Goal: Task Accomplishment & Management: Use online tool/utility

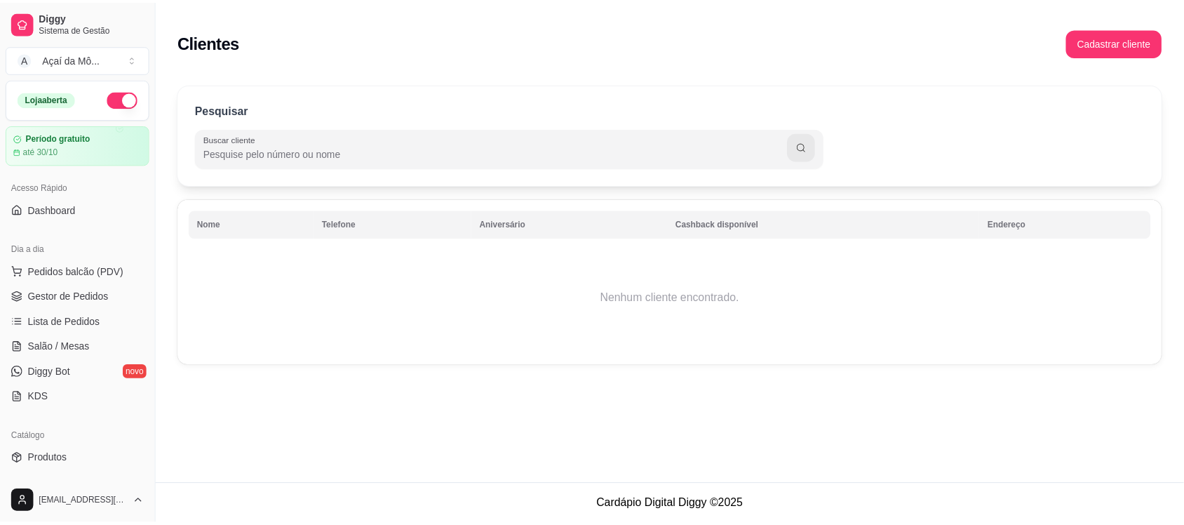
scroll to position [484, 0]
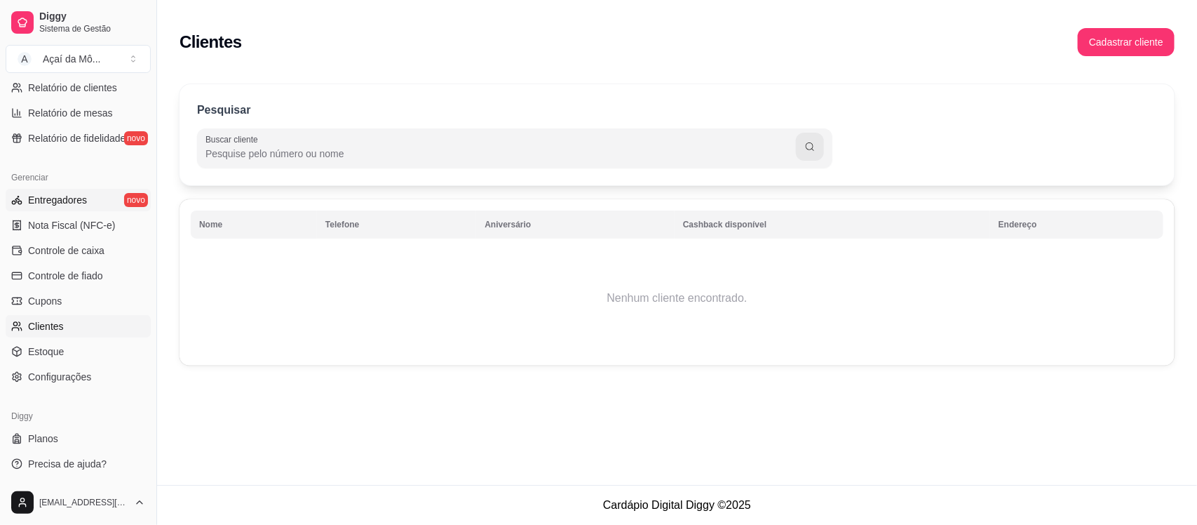
click at [96, 207] on link "Entregadores novo" at bounding box center [78, 200] width 145 height 22
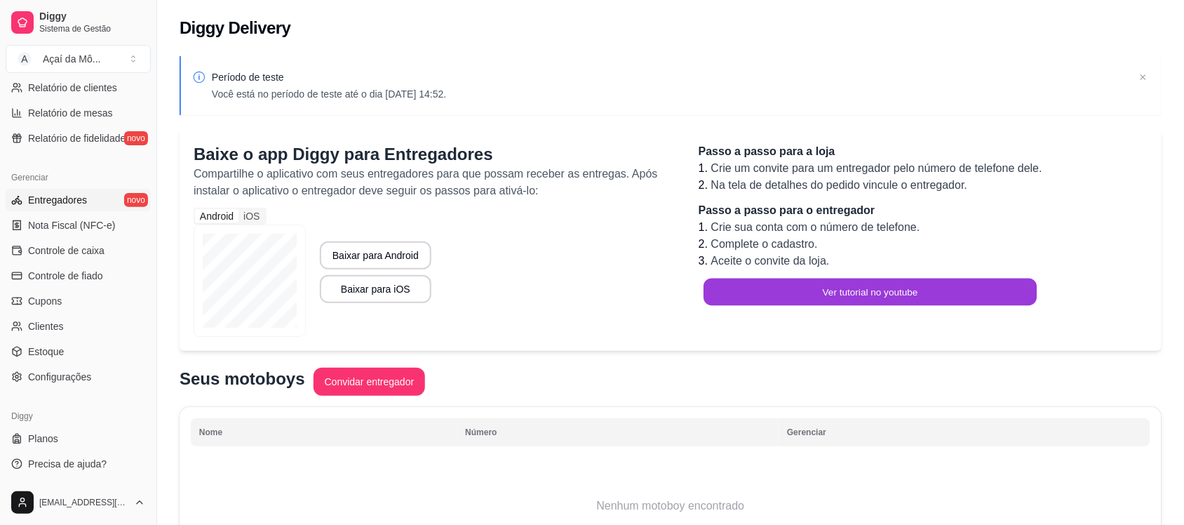
click at [720, 289] on button "Ver tutorial no youtube" at bounding box center [869, 291] width 333 height 27
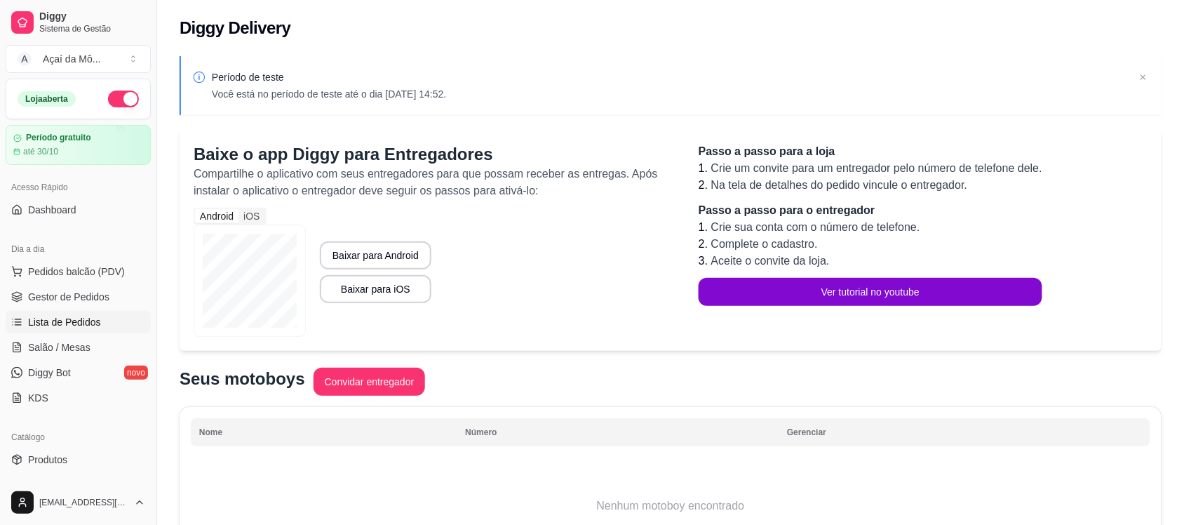
click at [62, 312] on link "Lista de Pedidos" at bounding box center [78, 322] width 145 height 22
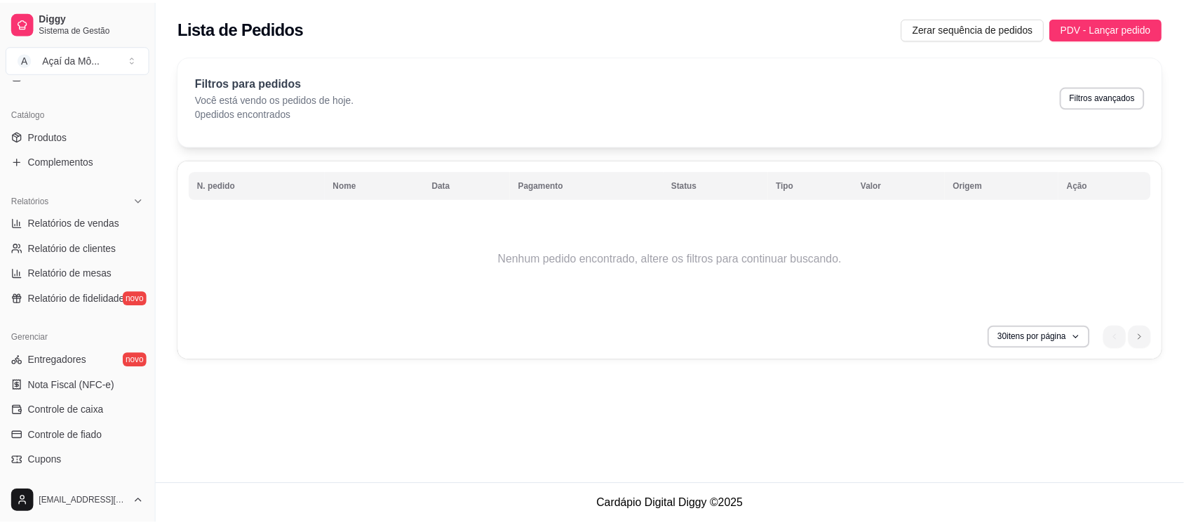
scroll to position [484, 0]
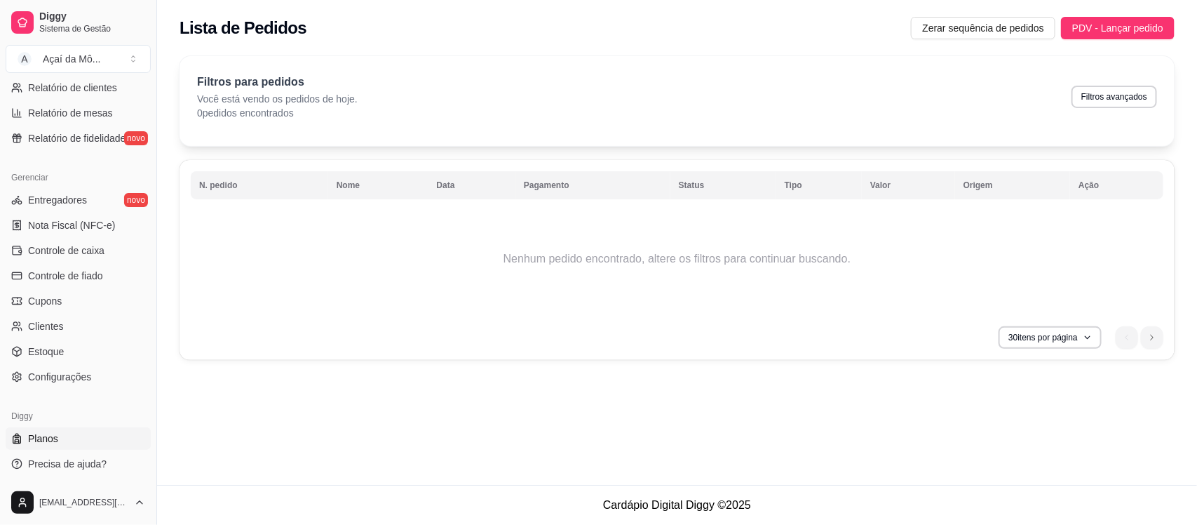
click at [102, 431] on link "Planos" at bounding box center [78, 438] width 145 height 22
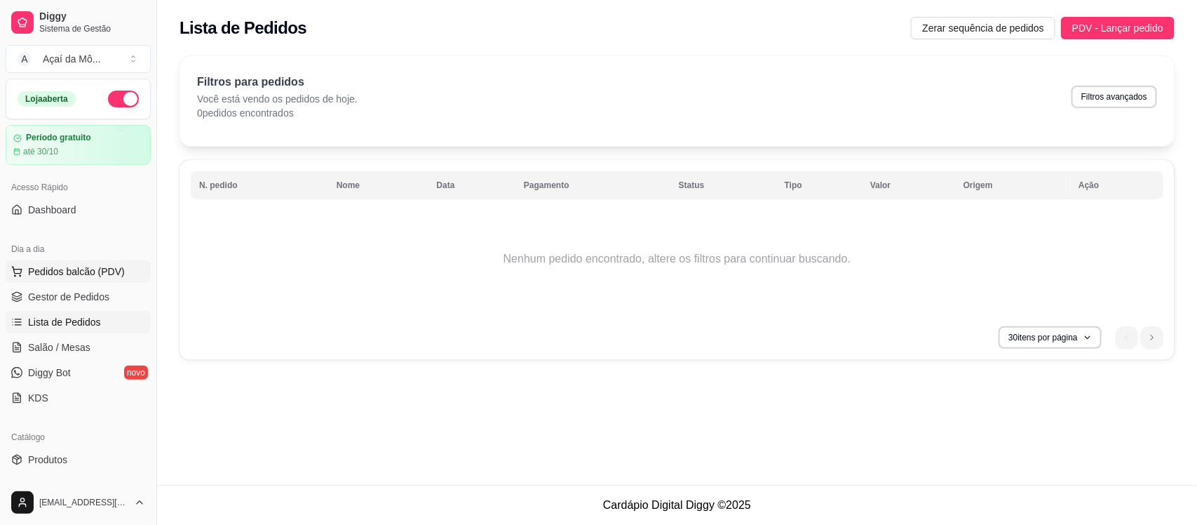
click at [86, 274] on span "Pedidos balcão (PDV)" at bounding box center [76, 271] width 97 height 14
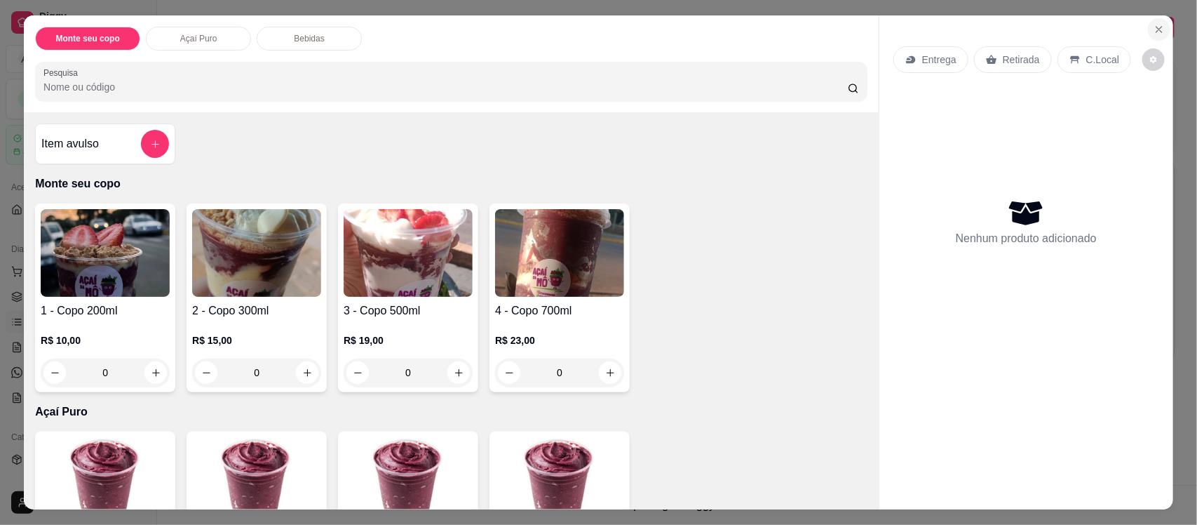
click at [1154, 25] on icon "Close" at bounding box center [1159, 29] width 11 height 11
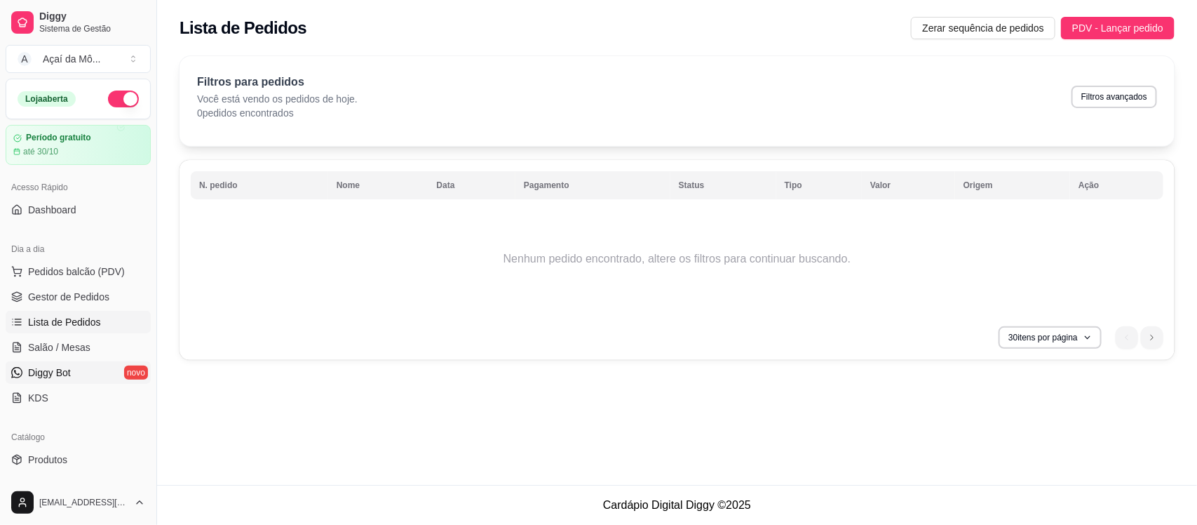
click at [50, 368] on span "Diggy Bot" at bounding box center [49, 372] width 43 height 14
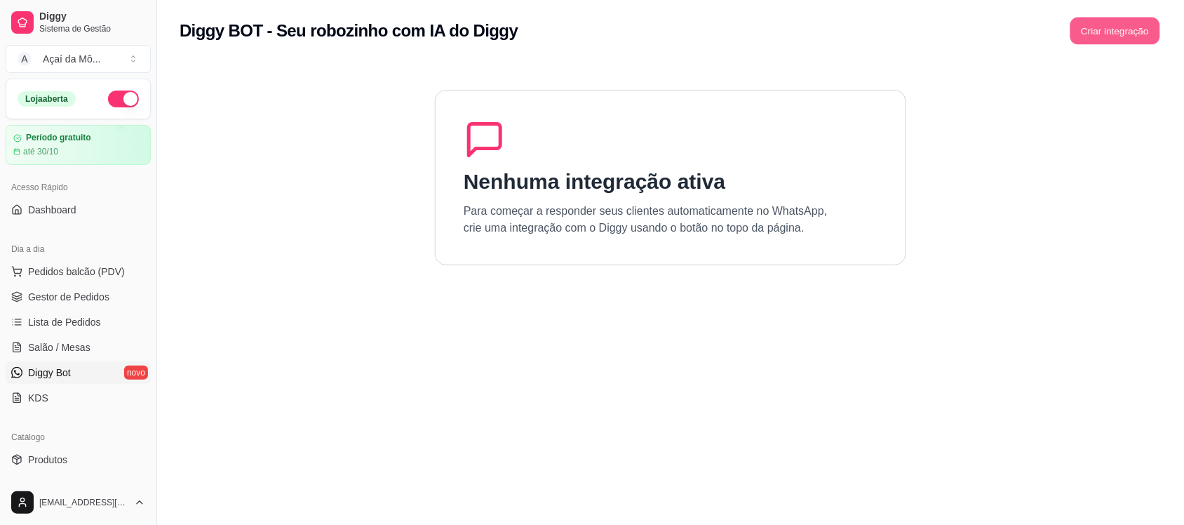
click at [1114, 33] on button "Criar integração" at bounding box center [1115, 31] width 90 height 27
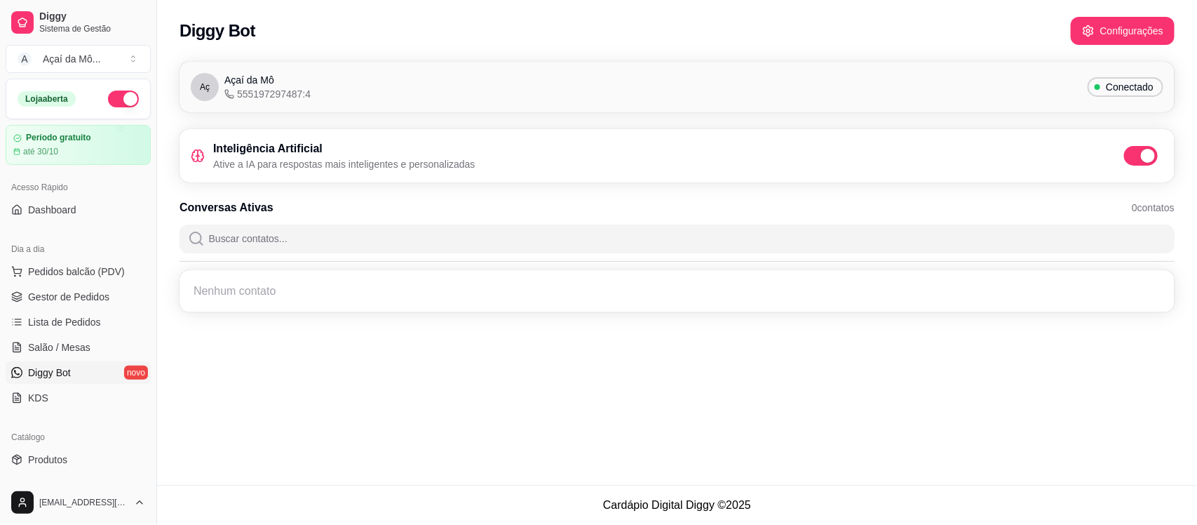
click at [1015, 163] on div "Inteligência Artificial Ative a IA para respostas mais inteligentes e personali…" at bounding box center [677, 155] width 973 height 31
click at [1105, 26] on button "Configurações" at bounding box center [1122, 31] width 101 height 27
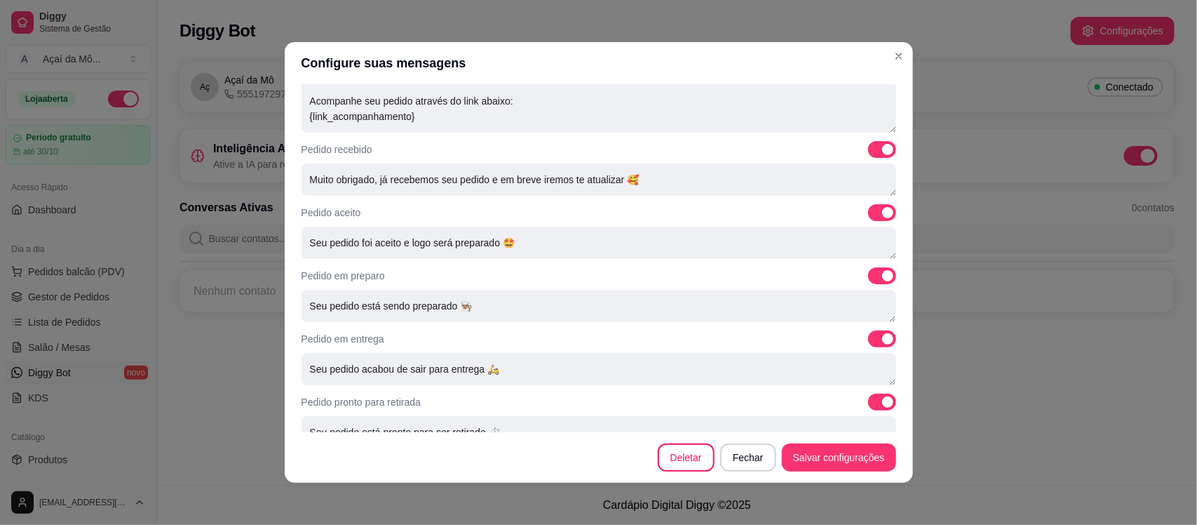
scroll to position [487, 0]
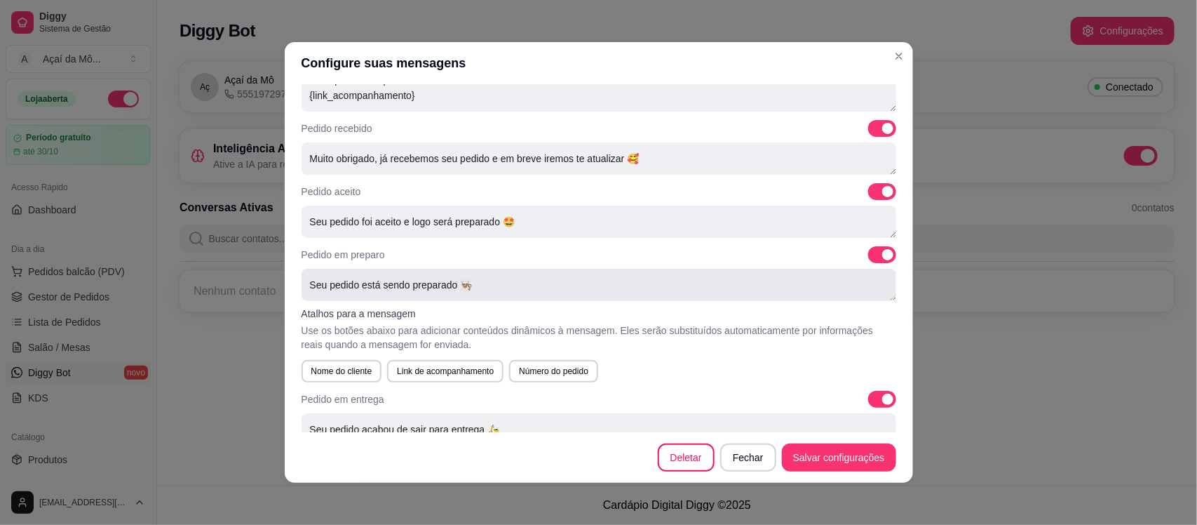
click at [548, 281] on textarea "Seu pedido está sendo preparado 👨🏽‍🍳" at bounding box center [599, 285] width 595 height 32
click at [330, 376] on button "Nome do cliente" at bounding box center [342, 371] width 81 height 22
click at [330, 376] on button "Nome do cliente" at bounding box center [346, 371] width 89 height 22
click at [379, 372] on div "Nome do cliente Link de acompanhamento Número do pedido" at bounding box center [599, 371] width 595 height 22
click at [558, 368] on button "Número do pedido" at bounding box center [553, 371] width 89 height 22
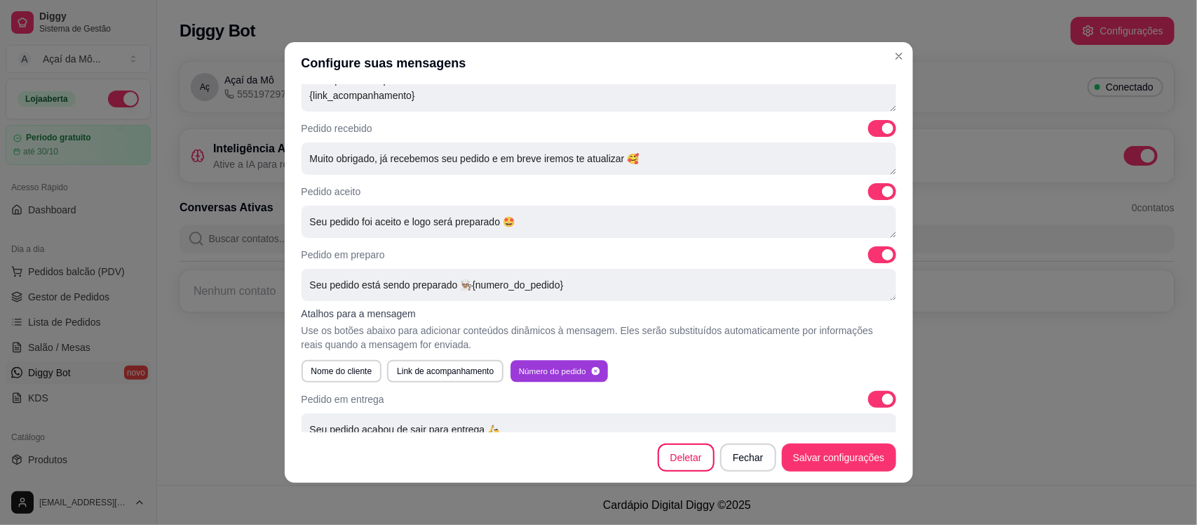
click at [558, 368] on button "Número do pedido" at bounding box center [559, 371] width 97 height 22
type textarea "Seu pedido está sendo preparado 👨🏽‍🍳"
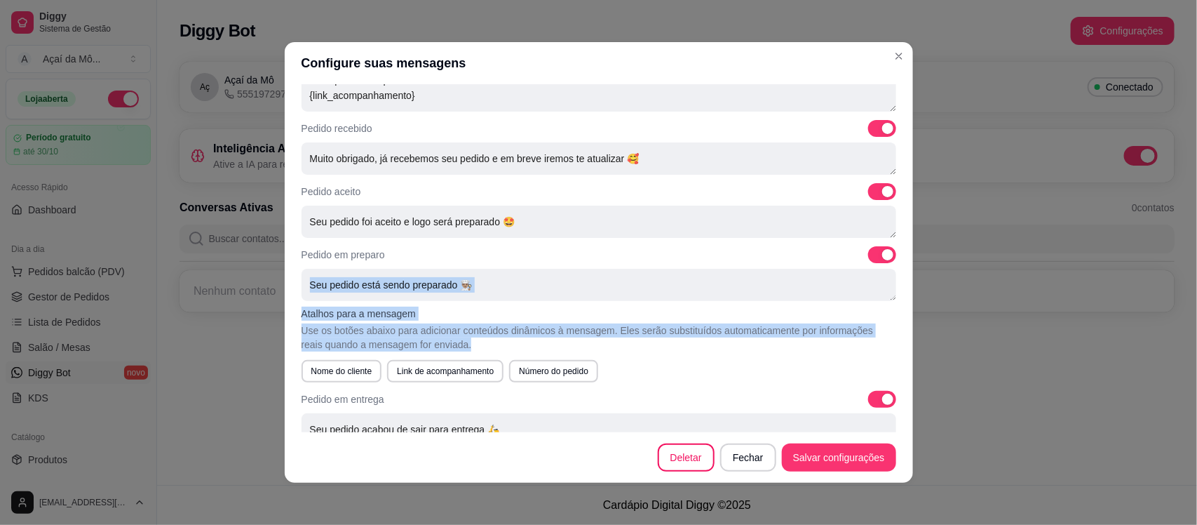
drag, startPoint x: 892, startPoint y: 344, endPoint x: 901, endPoint y: 279, distance: 65.2
click at [901, 279] on div "Mensagens automáticas Personalize as mensagens que o robô enviará aos seus clie…" at bounding box center [599, 258] width 628 height 348
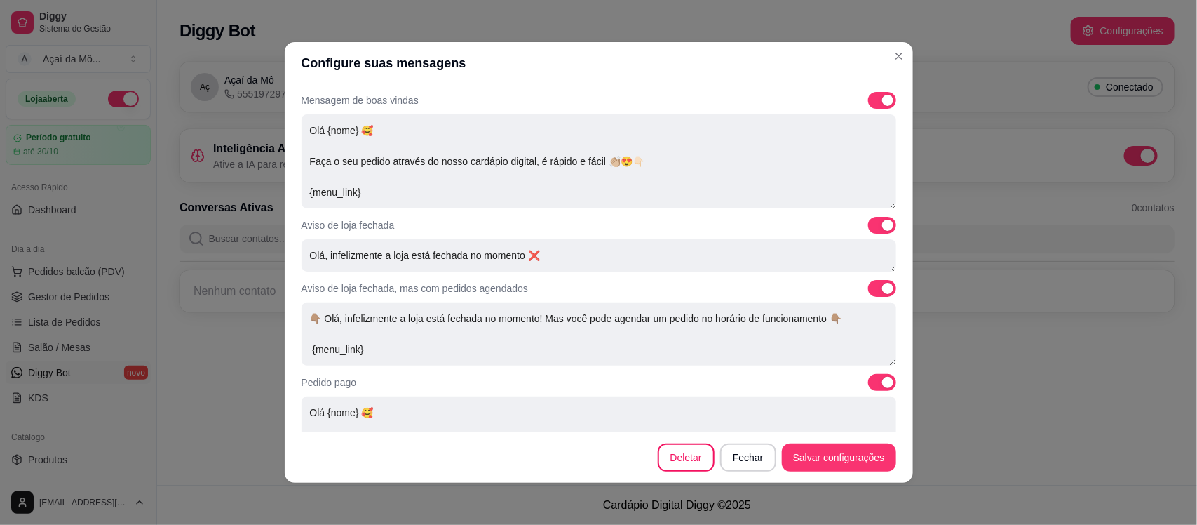
scroll to position [99, 0]
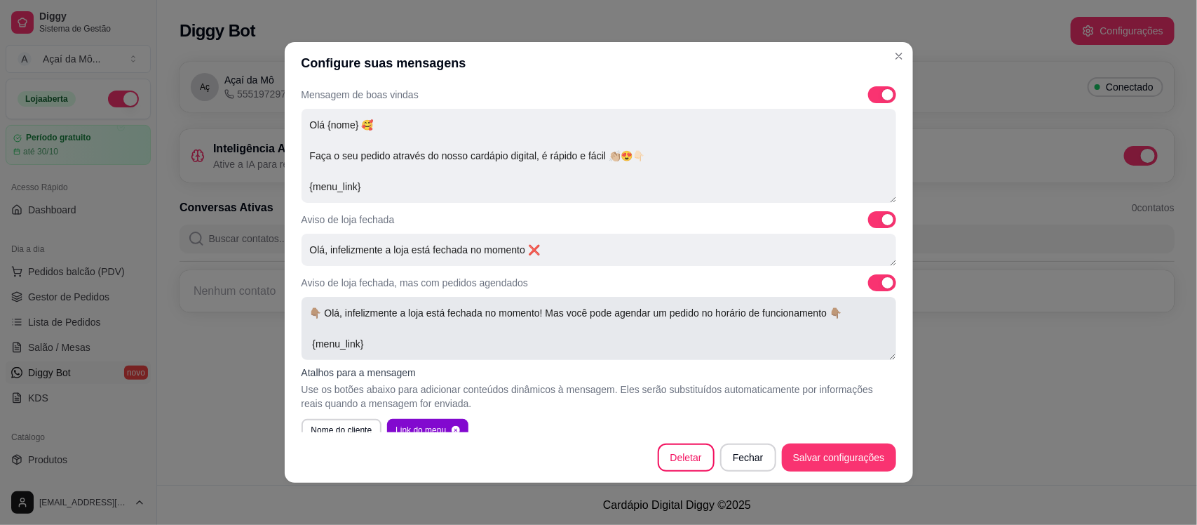
click at [404, 342] on textarea "👇🏽 Olá, infelizmente a loja está fechada no momento! Mas você pode agendar um p…" at bounding box center [599, 328] width 595 height 63
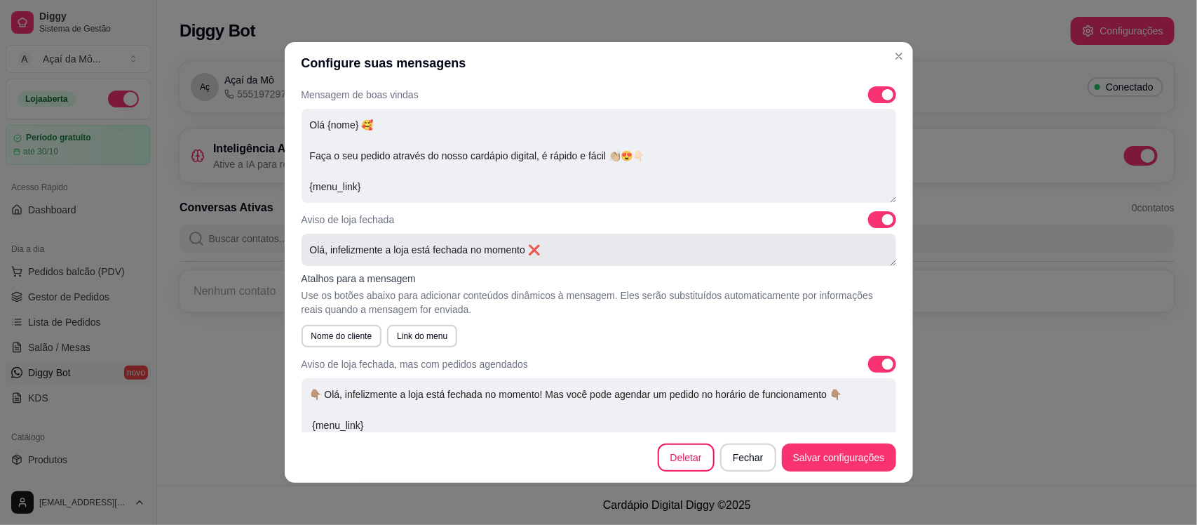
click at [590, 264] on textarea "Olá, infelizmente a loja está fechada no momento ❌" at bounding box center [599, 250] width 595 height 32
drag, startPoint x: 311, startPoint y: 351, endPoint x: 311, endPoint y: 330, distance: 21.0
click at [311, 330] on div "Mensagens automáticas Personalize as mensagens que o robô enviará aos seus clie…" at bounding box center [599, 258] width 628 height 348
click at [311, 330] on button "Nome do cliente" at bounding box center [341, 336] width 78 height 22
drag, startPoint x: 595, startPoint y: 245, endPoint x: 530, endPoint y: 248, distance: 64.6
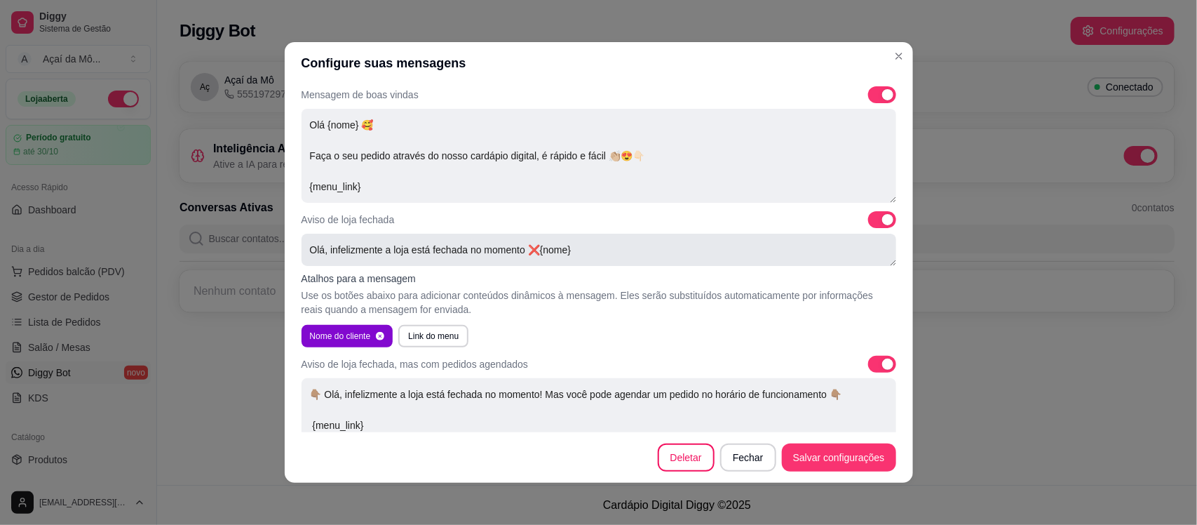
click at [530, 248] on textarea "Olá, infelizmente a loja está fechada no momento ❌{nome}" at bounding box center [599, 250] width 595 height 32
click at [321, 249] on textarea "Olá, infelizmente a loja está fechada no momento ❌" at bounding box center [599, 250] width 595 height 32
paste textarea "{nome}"
type textarea "Olá, {nome} infelizmente a loja está fechada no momento ❌"
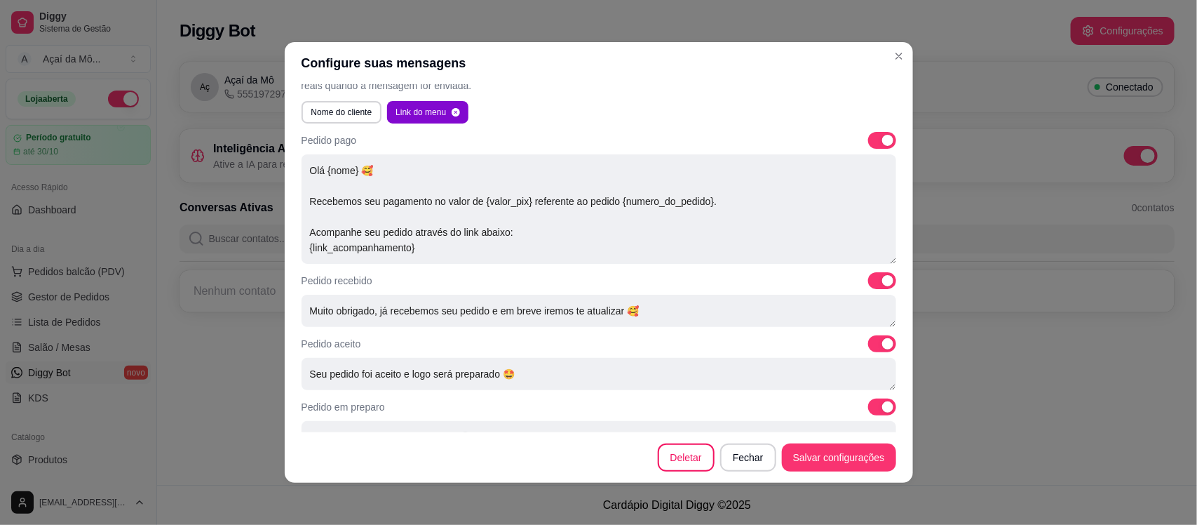
scroll to position [501, 0]
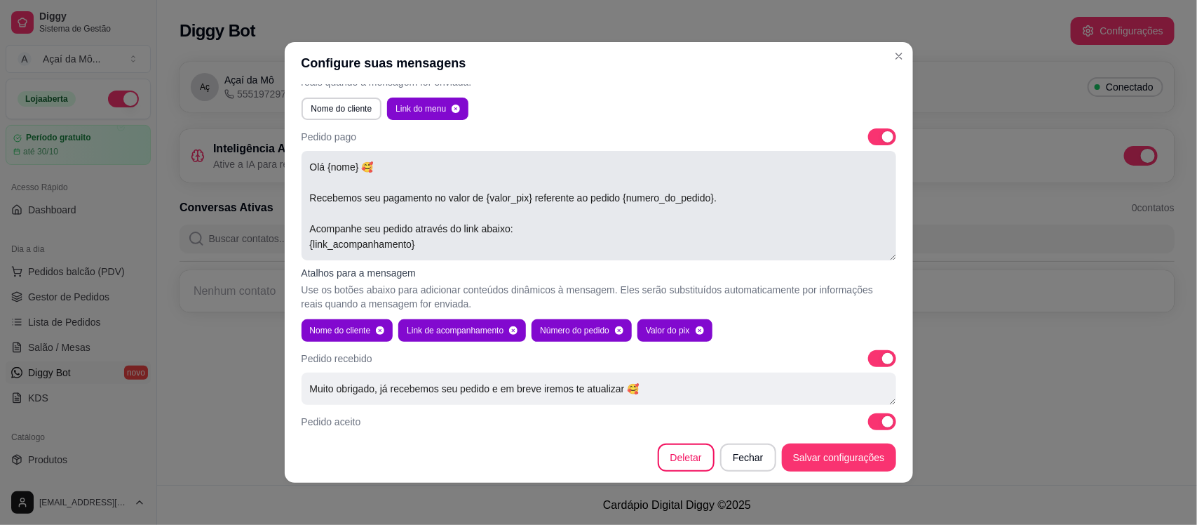
click at [789, 226] on textarea "Olá {nome} 🥰 Recebemos seu pagamento no valor de {valor_pix} referente ao pedid…" at bounding box center [599, 205] width 595 height 109
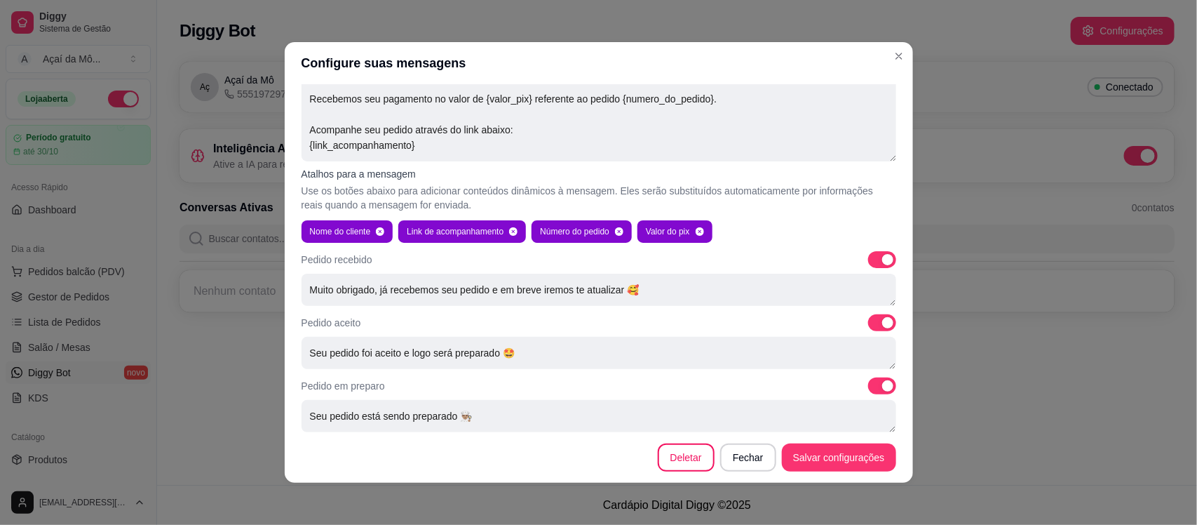
scroll to position [612, 0]
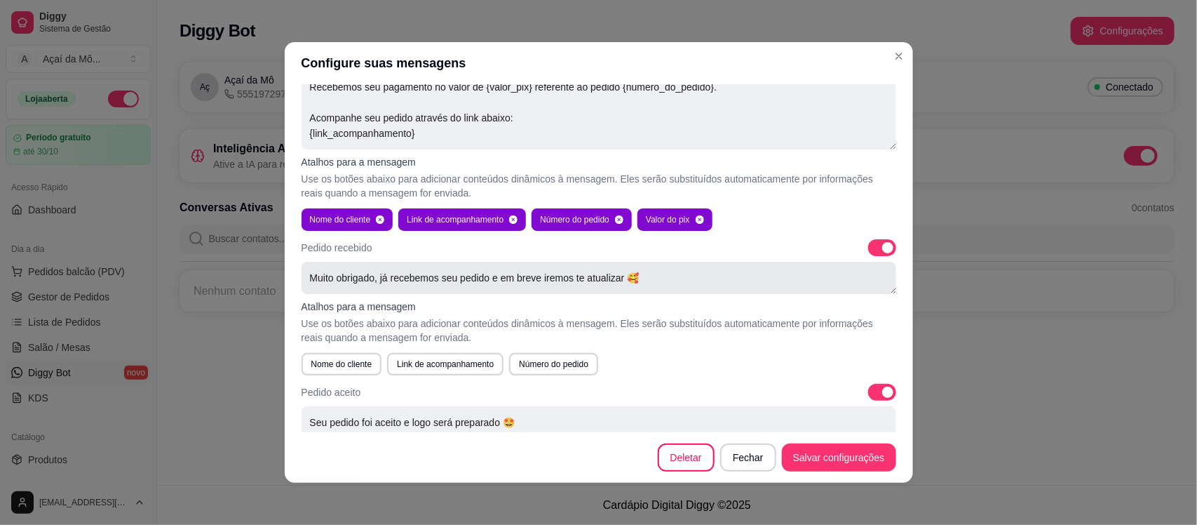
click at [682, 284] on textarea "Muito obrigado, já recebemos seu pedido e em breve iremos te atualizar 🥰" at bounding box center [599, 278] width 595 height 32
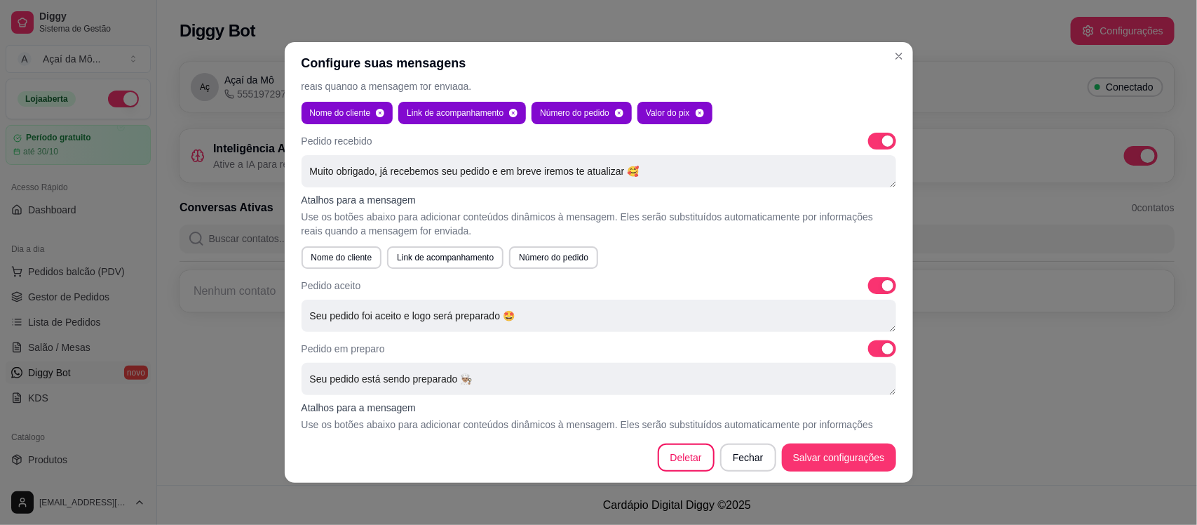
scroll to position [715, 0]
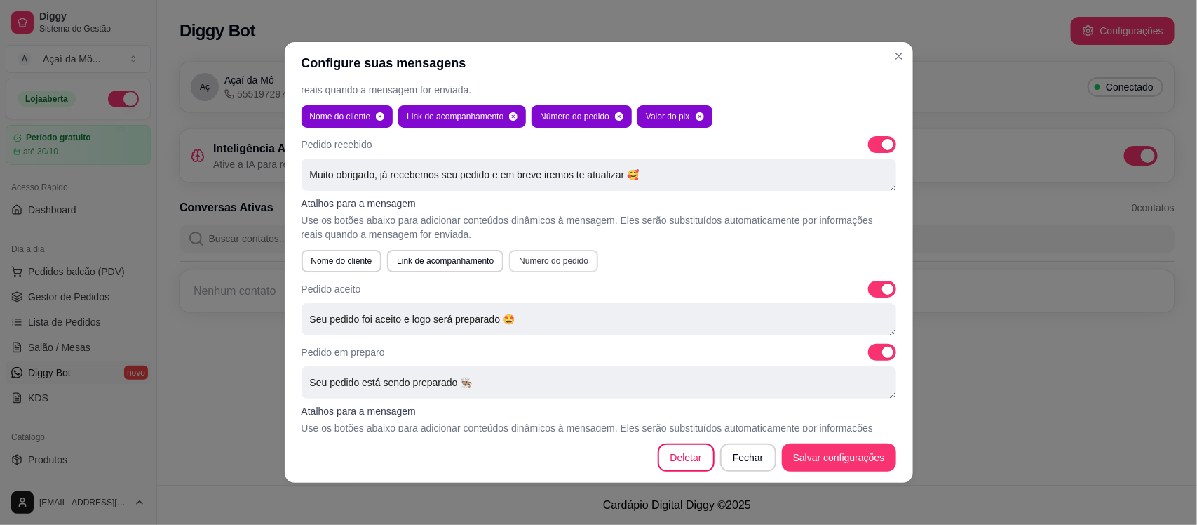
click at [540, 253] on button "Número do pedido" at bounding box center [553, 261] width 89 height 22
drag, startPoint x: 748, startPoint y: 170, endPoint x: 632, endPoint y: 170, distance: 116.4
click at [632, 170] on textarea "Muito obrigado, já recebemos seu pedido e em breve iremos te atualizar 🥰{numero…" at bounding box center [599, 174] width 595 height 32
click at [484, 172] on textarea "Muito obrigado, já recebemos seu pedido e em breve iremos te atualizar 🥰{numero…" at bounding box center [599, 174] width 595 height 32
paste textarea "{numero_do_pedido}"
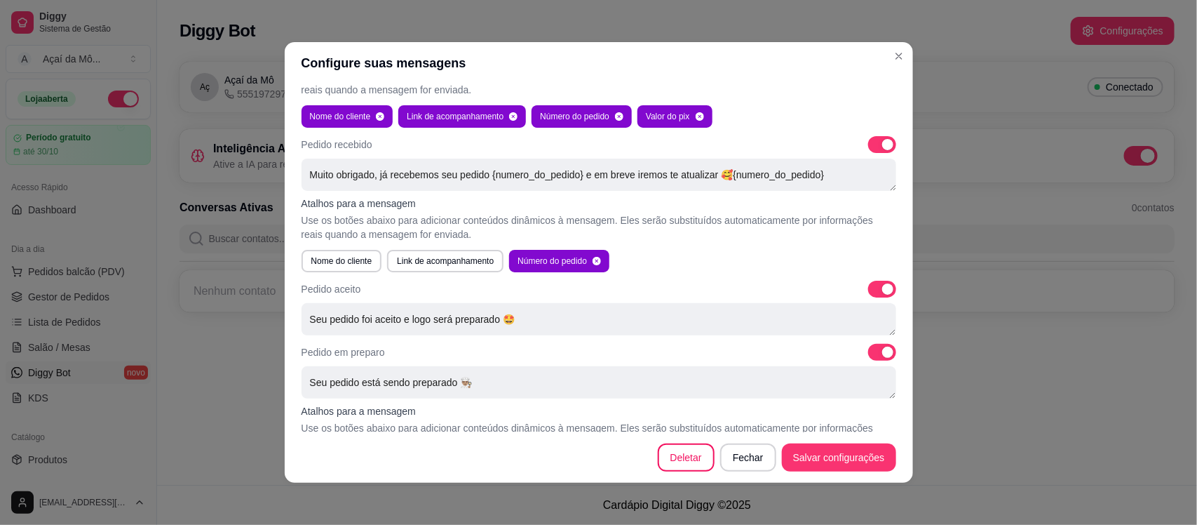
drag, startPoint x: 741, startPoint y: 167, endPoint x: 906, endPoint y: 170, distance: 165.5
click at [906, 170] on div "Configure suas mensagens Mensagens automáticas Personalize as mensagens que o r…" at bounding box center [598, 262] width 1197 height 525
type textarea "Muito obrigado, já recebemos seu pedido {numero_do_pedido} e em breve iremos te…"
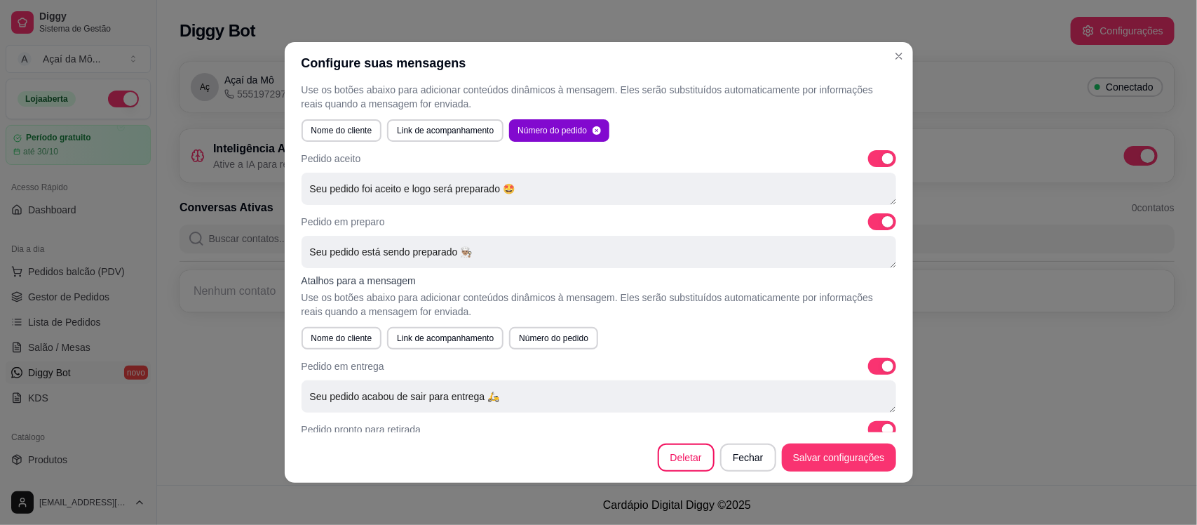
scroll to position [860, 0]
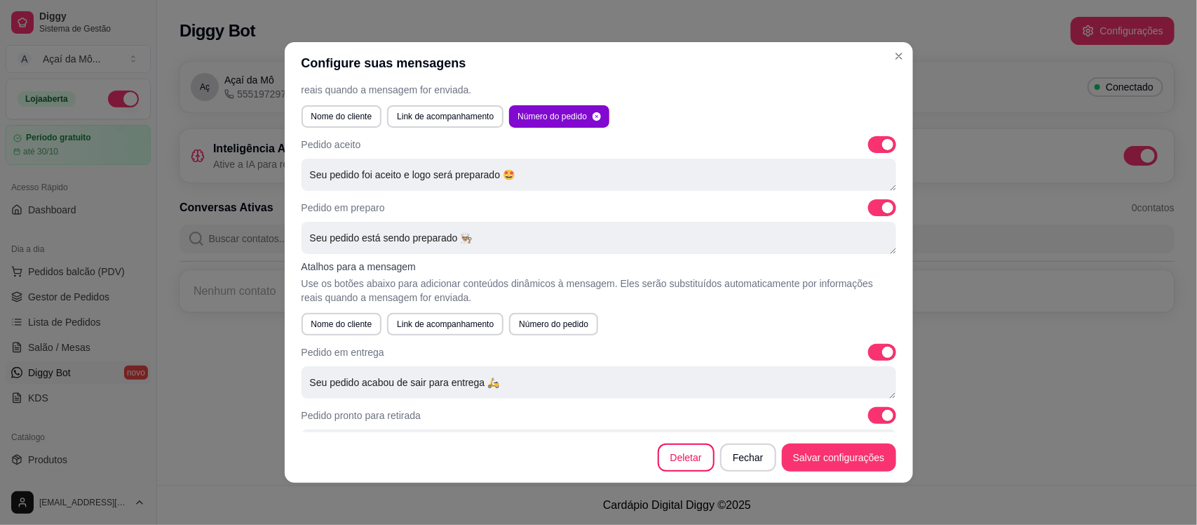
click at [882, 144] on span at bounding box center [887, 144] width 11 height 11
click at [868, 147] on input "checkbox" at bounding box center [872, 151] width 9 height 9
checkbox input "false"
click at [561, 225] on textarea "Seu pedido está sendo preparado 👨🏽‍🍳" at bounding box center [599, 238] width 595 height 32
click at [498, 250] on textarea "Seu pedido está sendo preparado" at bounding box center [599, 238] width 595 height 32
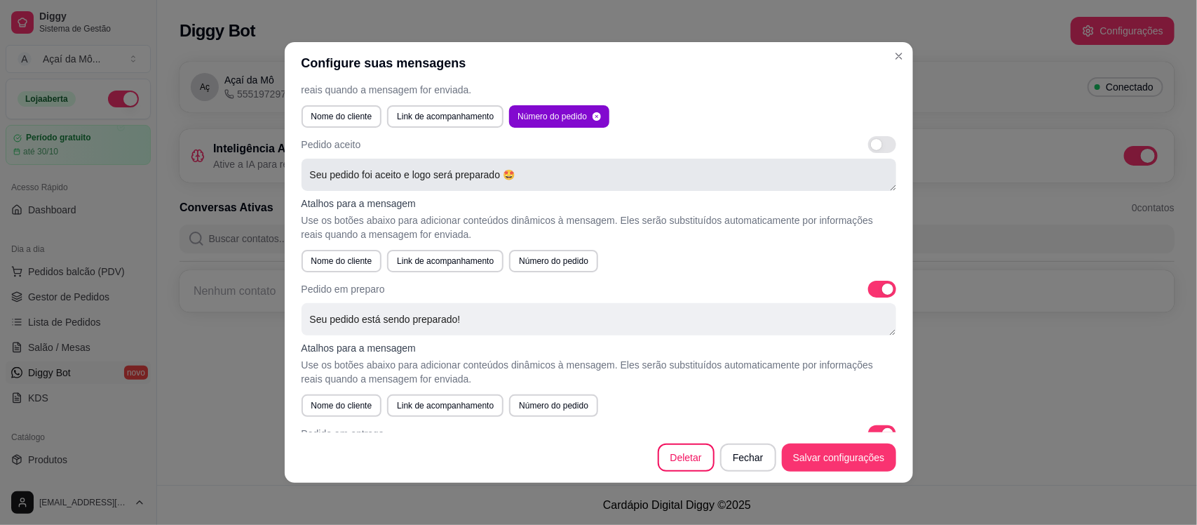
drag, startPoint x: 499, startPoint y: 170, endPoint x: 509, endPoint y: 170, distance: 10.5
click at [509, 170] on textarea "Seu pedido foi aceito e logo será preparado 🤩" at bounding box center [599, 174] width 595 height 32
click at [477, 309] on textarea "Seu pedido está sendo preparado!" at bounding box center [599, 319] width 595 height 32
paste textarea "🤩"
type textarea "Seu pedido está sendo preparado! 🤩"
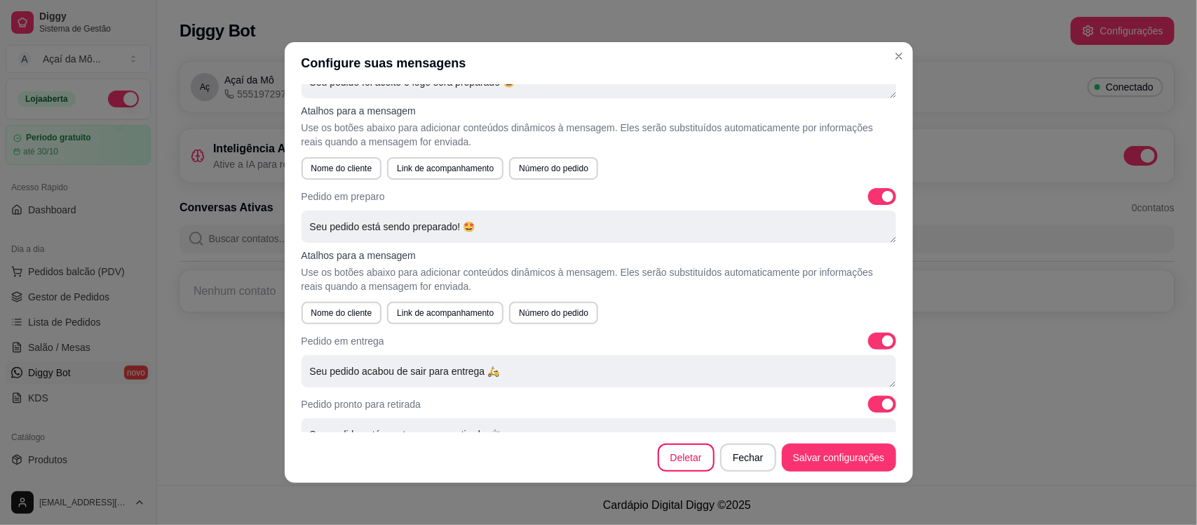
scroll to position [975, 0]
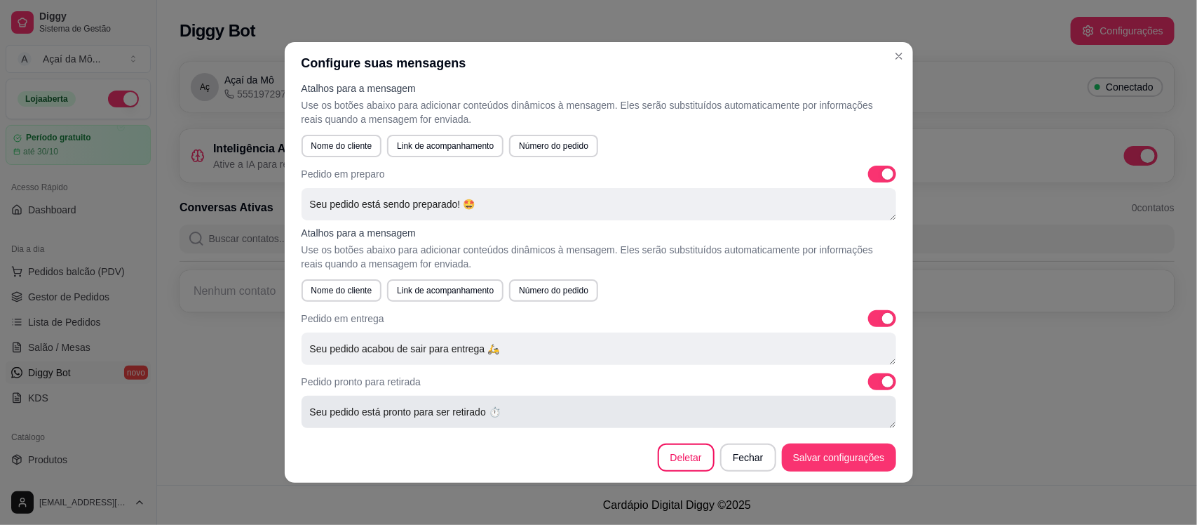
click at [708, 421] on textarea "Seu pedido está pronto para ser retirado ⏱️" at bounding box center [599, 412] width 595 height 32
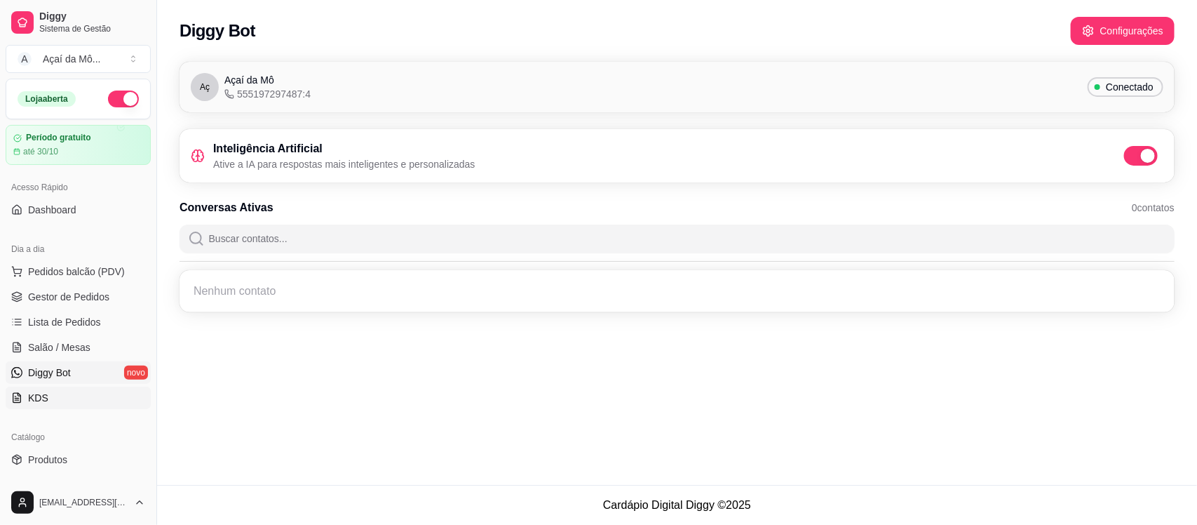
click at [88, 396] on link "KDS" at bounding box center [78, 397] width 145 height 22
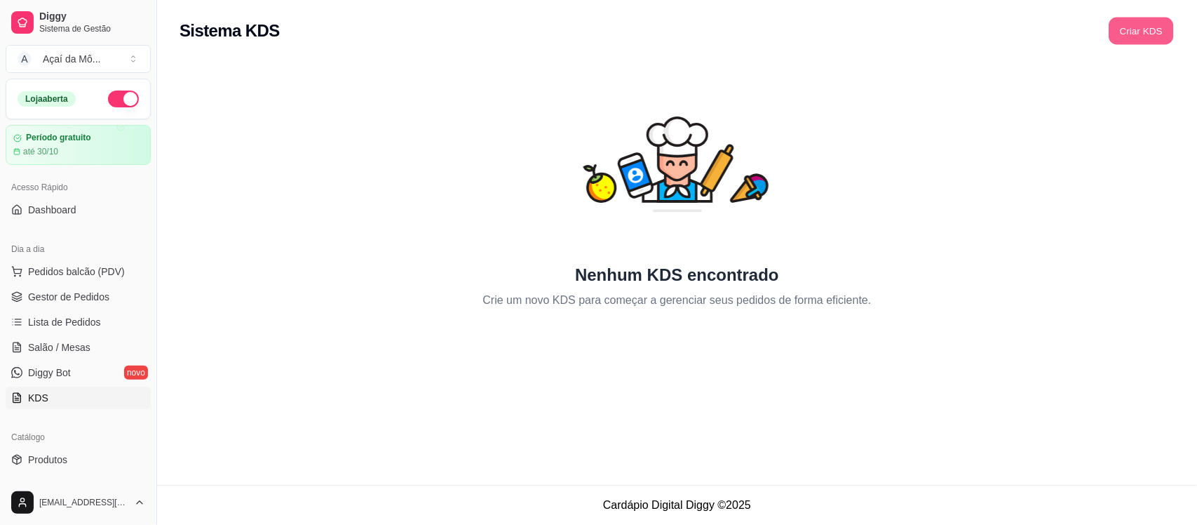
click at [1156, 19] on button "Criar KDS" at bounding box center [1141, 31] width 65 height 27
click at [11, 69] on button "A Açaí da Mô ..." at bounding box center [78, 59] width 145 height 28
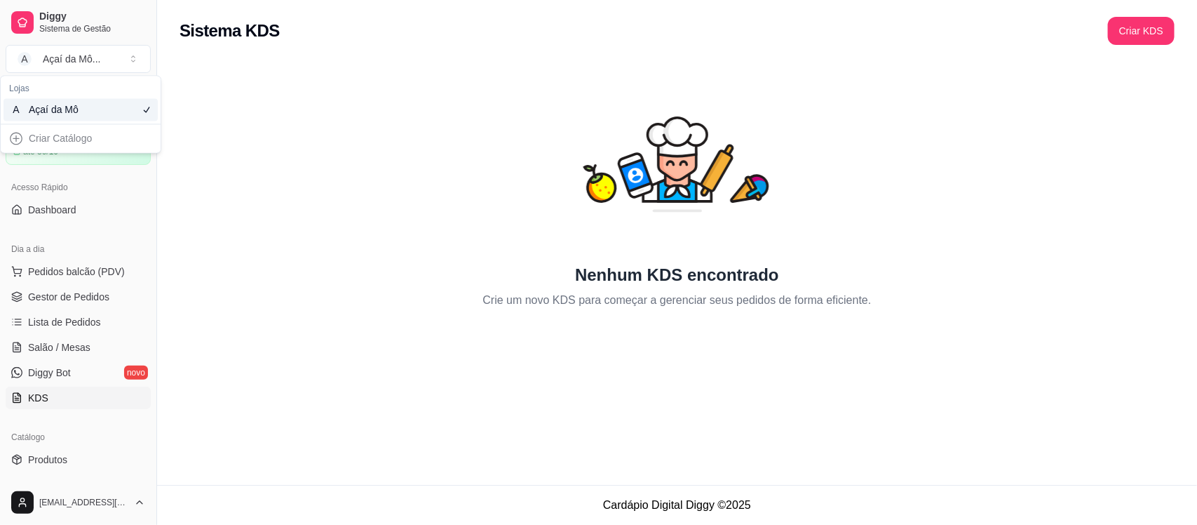
click at [39, 104] on div "Açaí da Mô" at bounding box center [60, 110] width 63 height 14
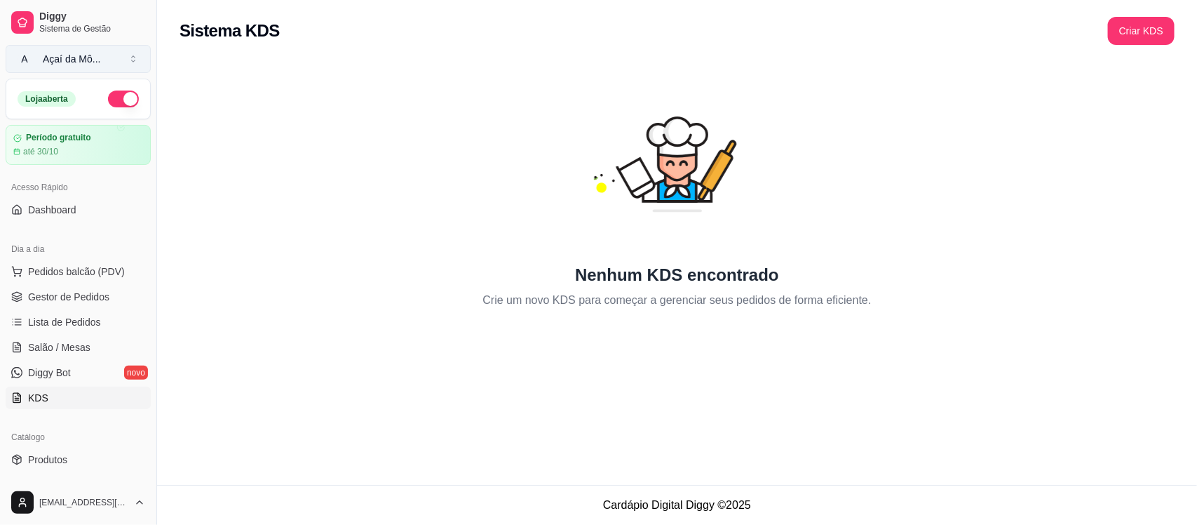
click at [116, 49] on button "A Açaí da Mô ..." at bounding box center [78, 59] width 145 height 28
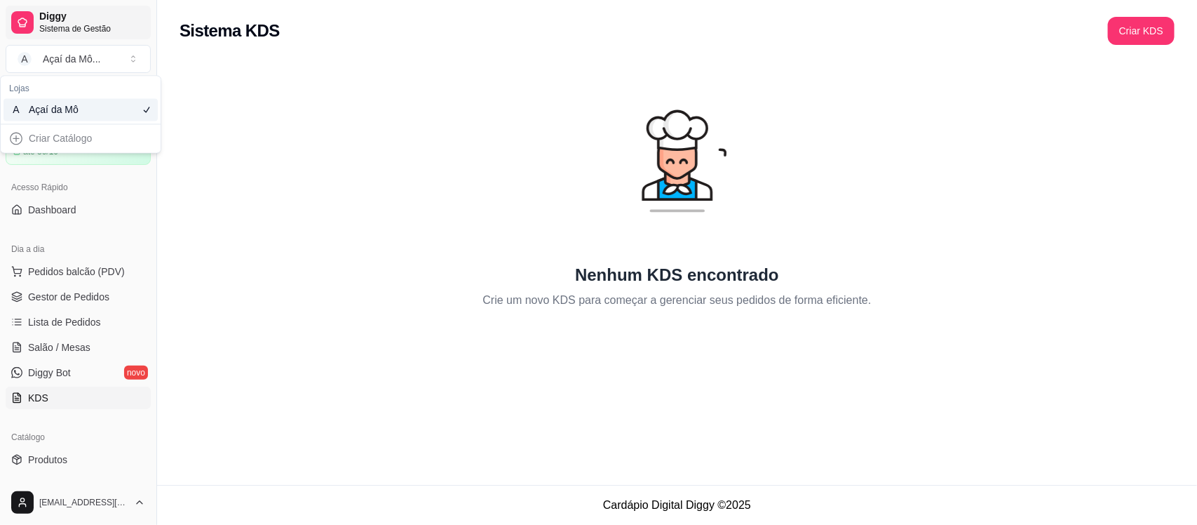
click at [74, 18] on span "Diggy" at bounding box center [92, 17] width 106 height 13
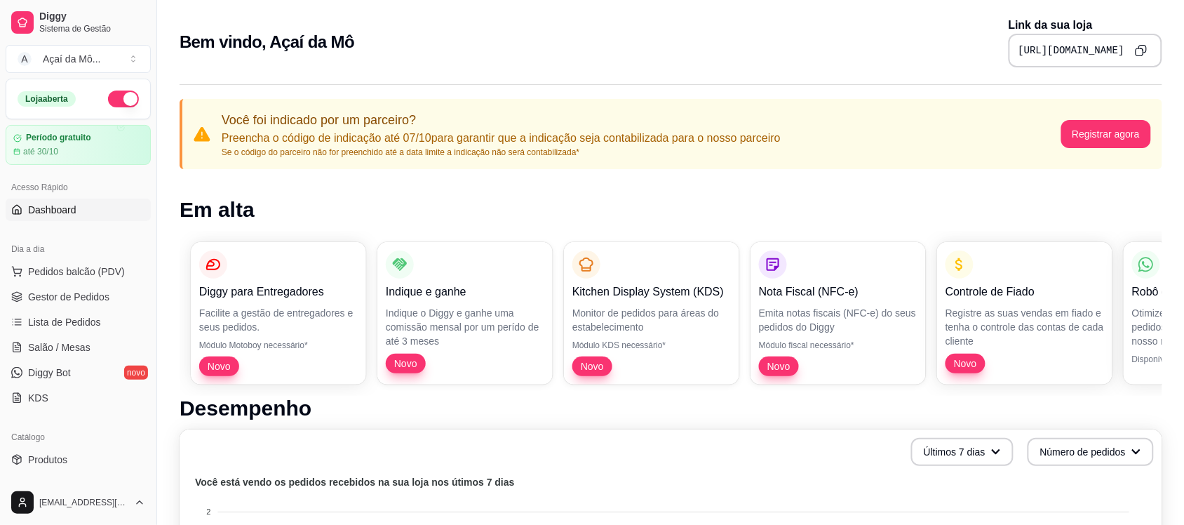
click at [513, 235] on div "Diggy para Entregadores Facilite a gestão de entregadores e seus pedidos. Módul…" at bounding box center [671, 313] width 983 height 165
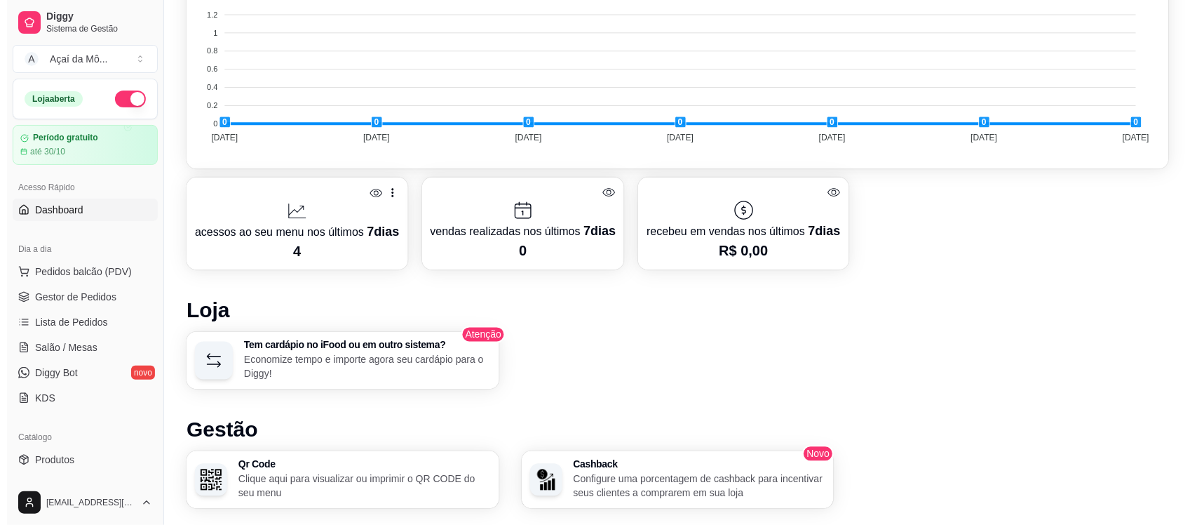
scroll to position [589, 0]
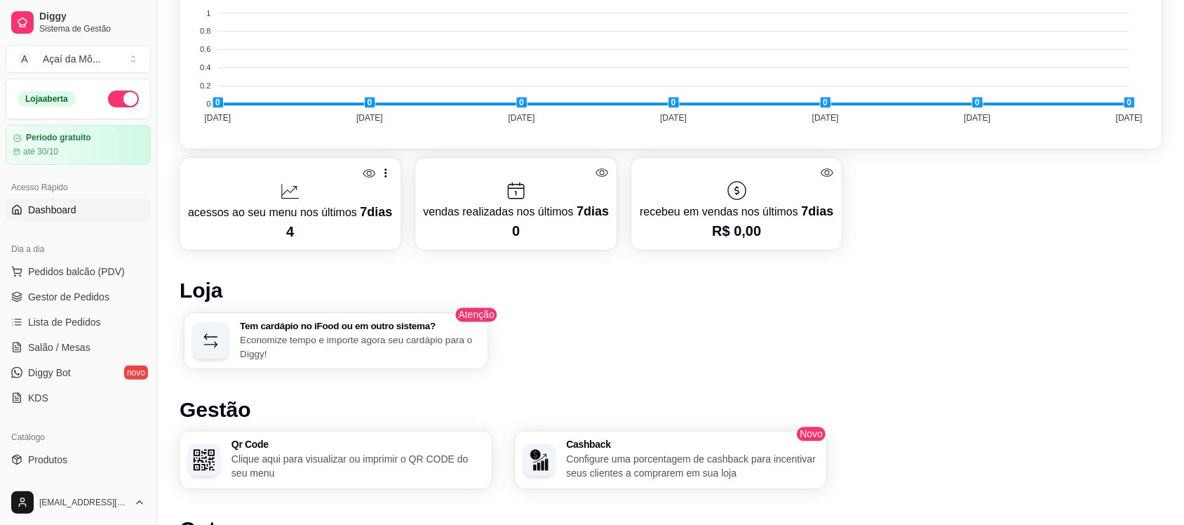
click at [368, 339] on p "Economize tempo e importe agora seu cardápio para o Diggy!" at bounding box center [359, 346] width 239 height 27
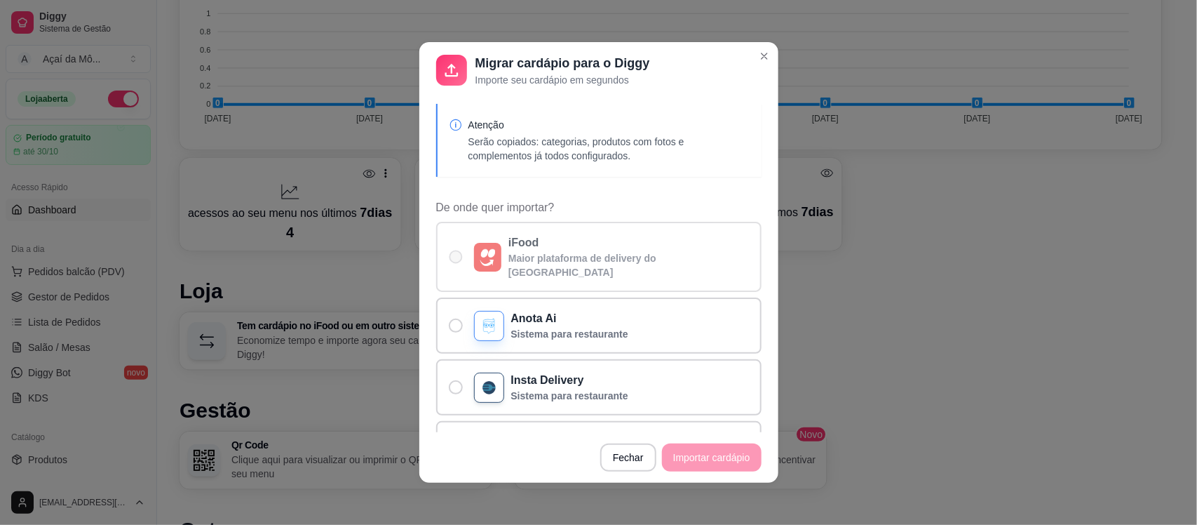
click at [453, 255] on label "iFood Maior plataforma de delivery do [GEOGRAPHIC_DATA]" at bounding box center [598, 257] width 325 height 70
click at [453, 259] on input "iFood Maior plataforma de delivery do [GEOGRAPHIC_DATA]" at bounding box center [452, 263] width 9 height 9
radio input "true"
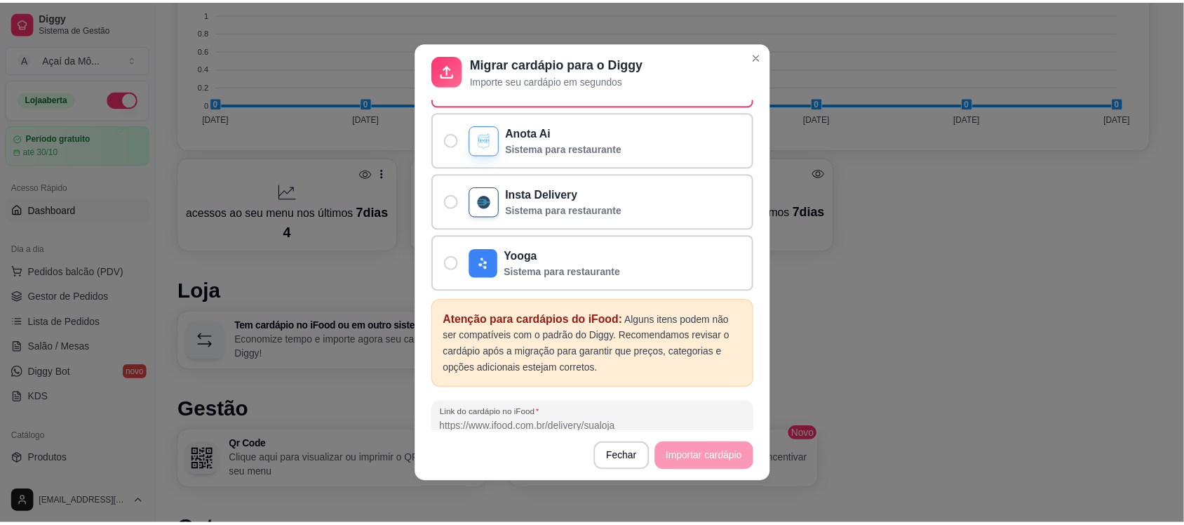
scroll to position [228, 0]
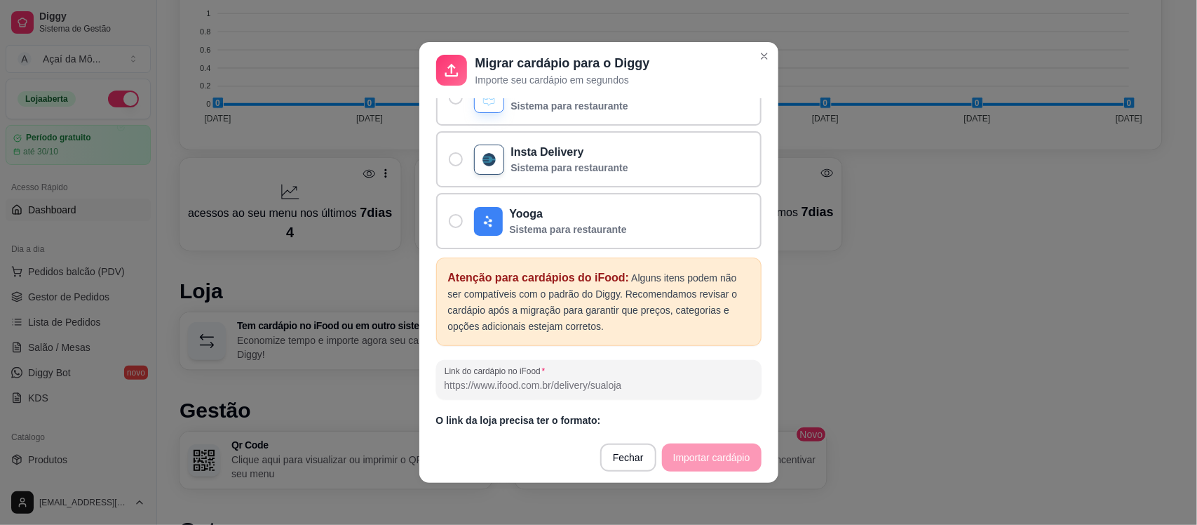
click at [612, 378] on input "Link do cardápio no iFood" at bounding box center [599, 385] width 309 height 14
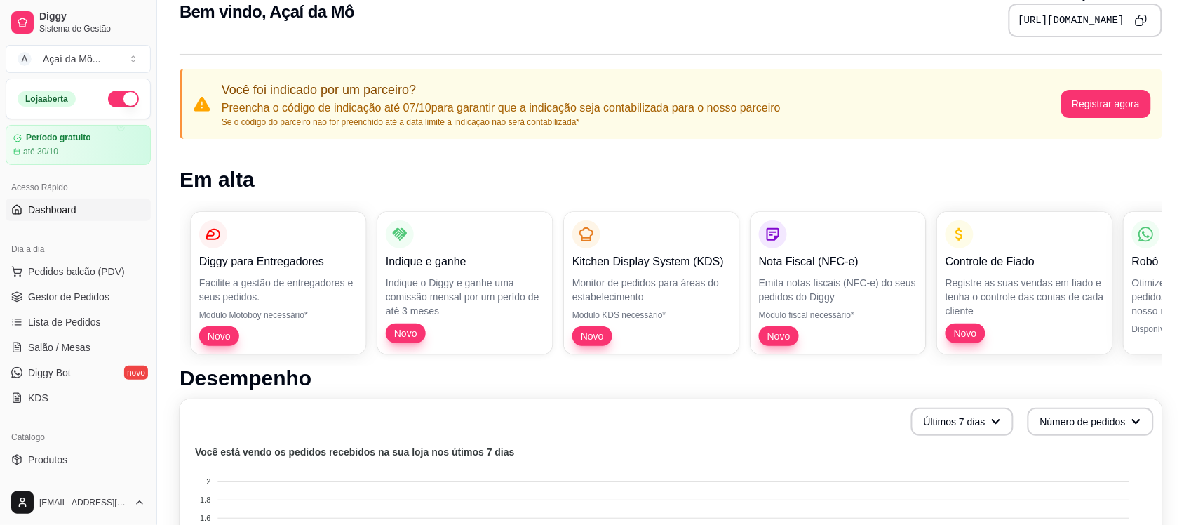
scroll to position [0, 0]
